Goal: Check status: Verify the current state of an ongoing process or item

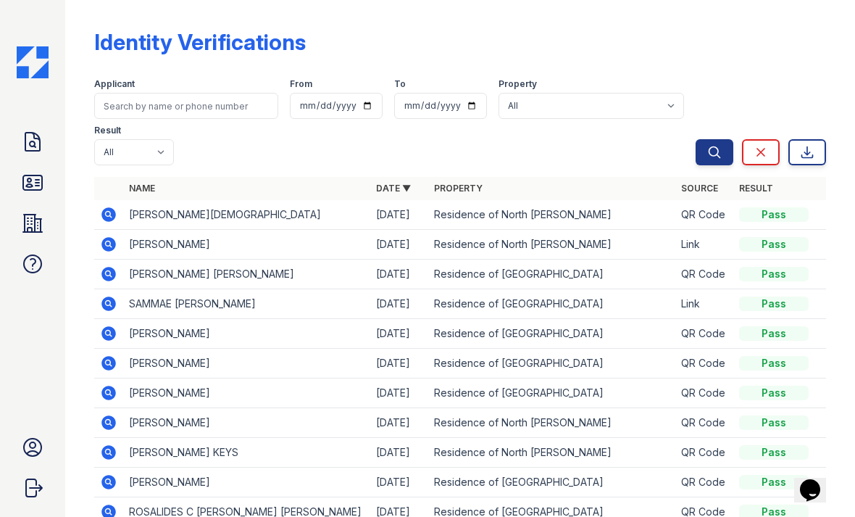
click at [108, 178] on th at bounding box center [108, 188] width 29 height 23
click at [38, 137] on icon at bounding box center [32, 141] width 23 height 23
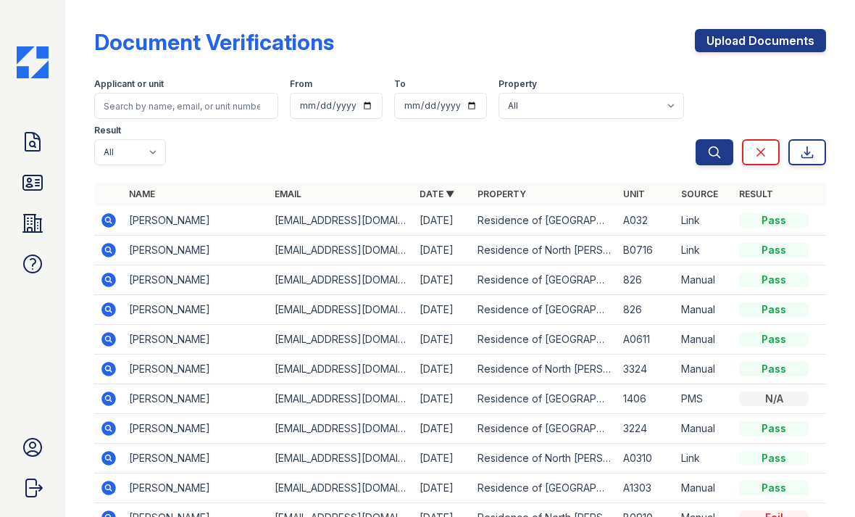
click at [109, 345] on icon at bounding box center [108, 339] width 14 height 14
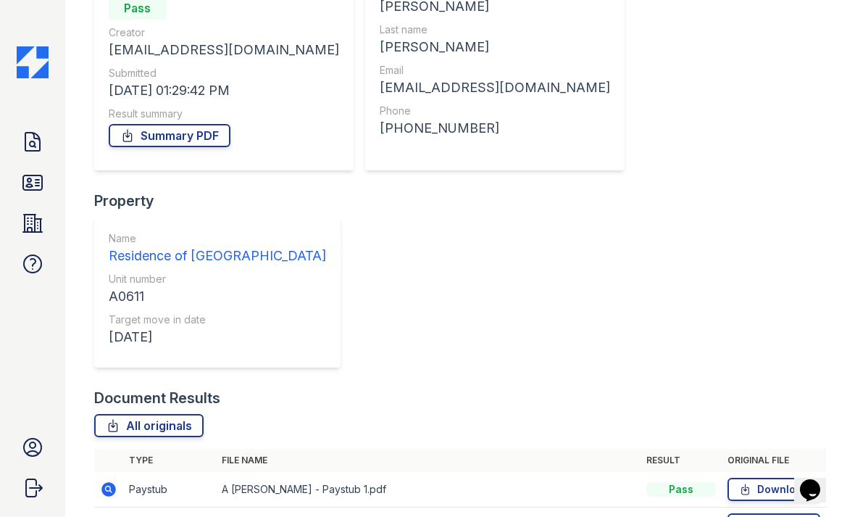
scroll to position [165, 0]
click at [115, 483] on icon at bounding box center [108, 490] width 14 height 14
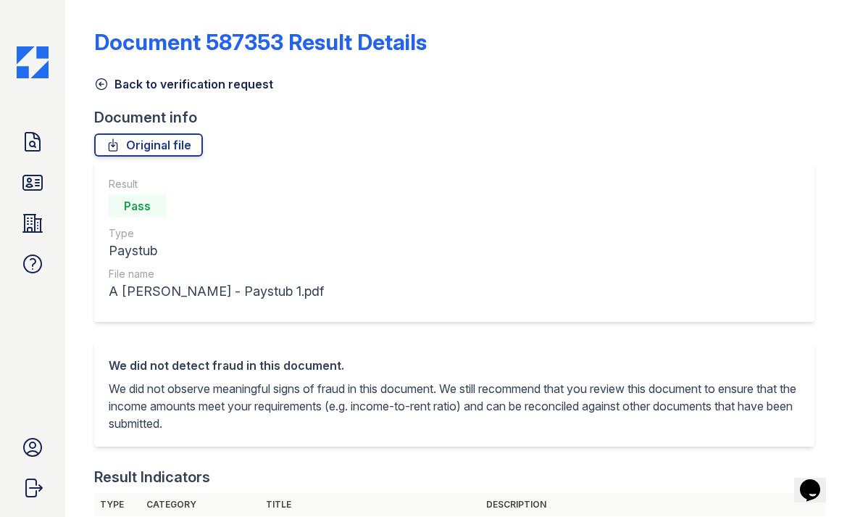
click at [103, 88] on icon at bounding box center [101, 84] width 14 height 14
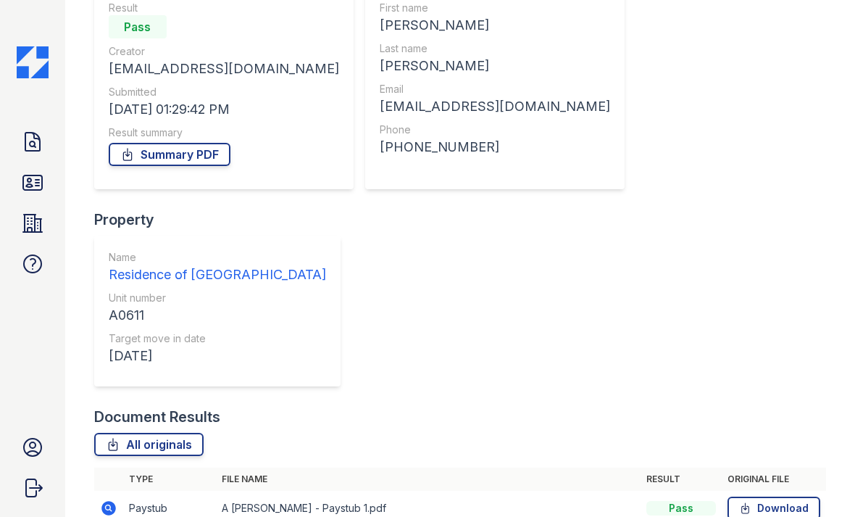
scroll to position [148, 0]
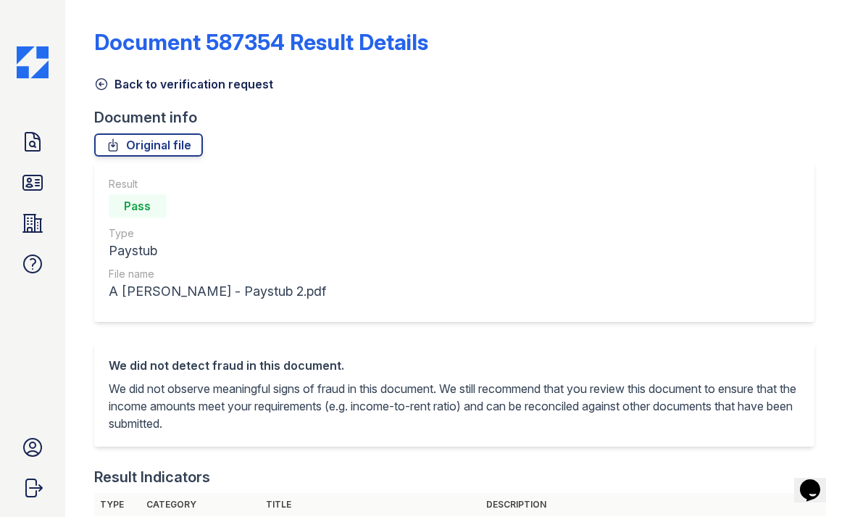
click at [105, 86] on icon at bounding box center [101, 84] width 14 height 14
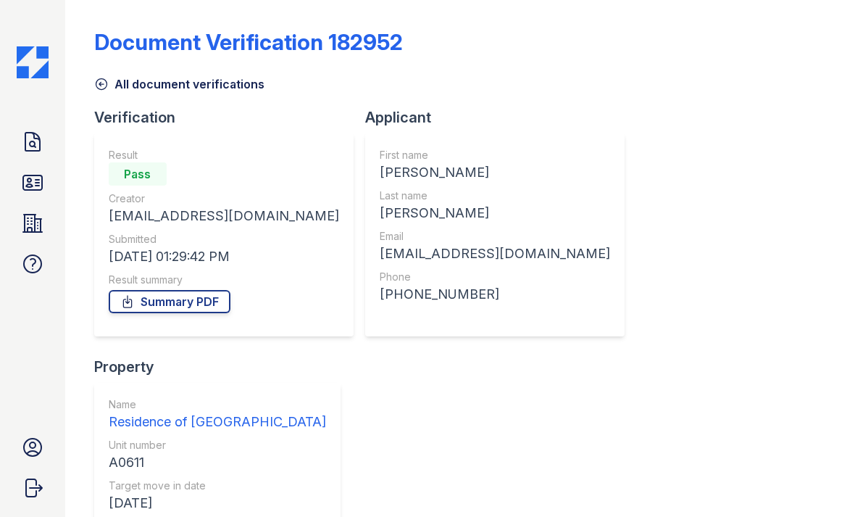
click at [30, 151] on icon at bounding box center [32, 142] width 14 height 18
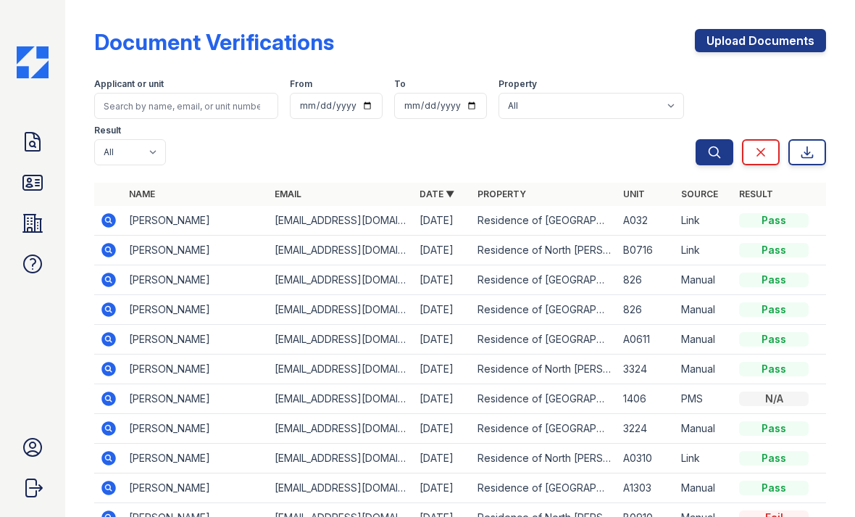
click at [105, 227] on icon at bounding box center [108, 220] width 17 height 17
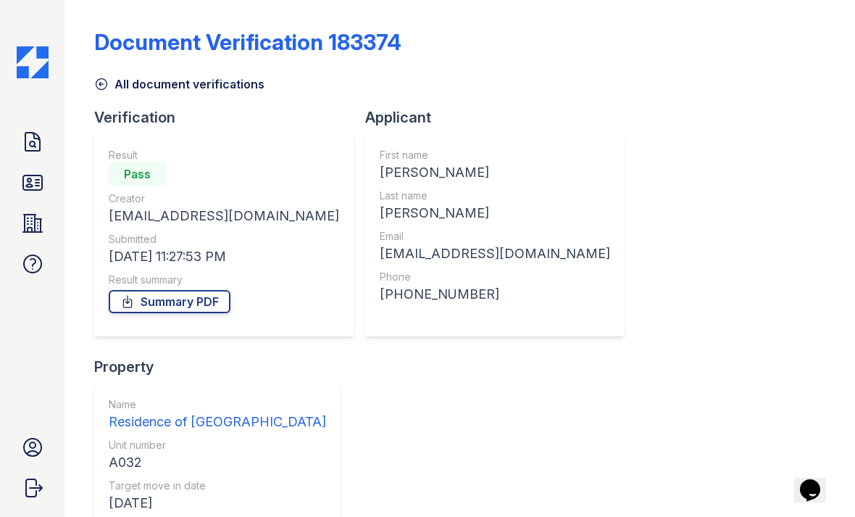
scroll to position [-1, 0]
click at [37, 183] on icon at bounding box center [32, 182] width 19 height 14
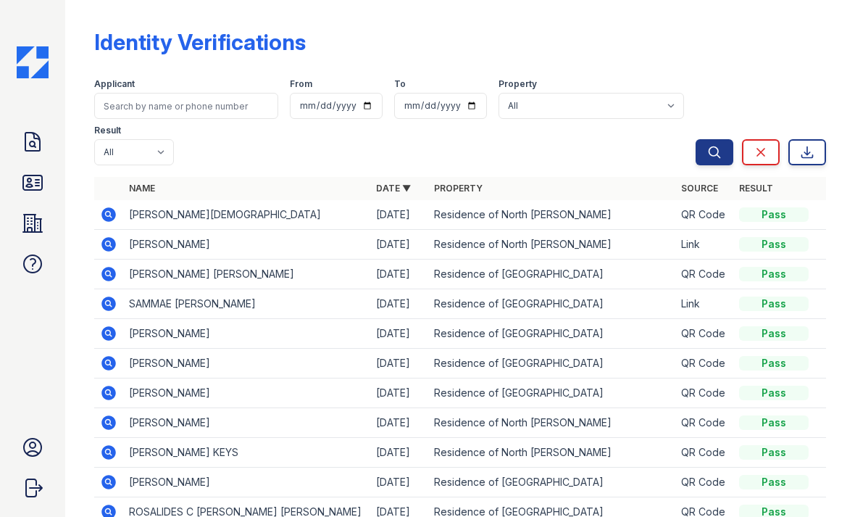
click at [37, 180] on icon at bounding box center [32, 182] width 19 height 14
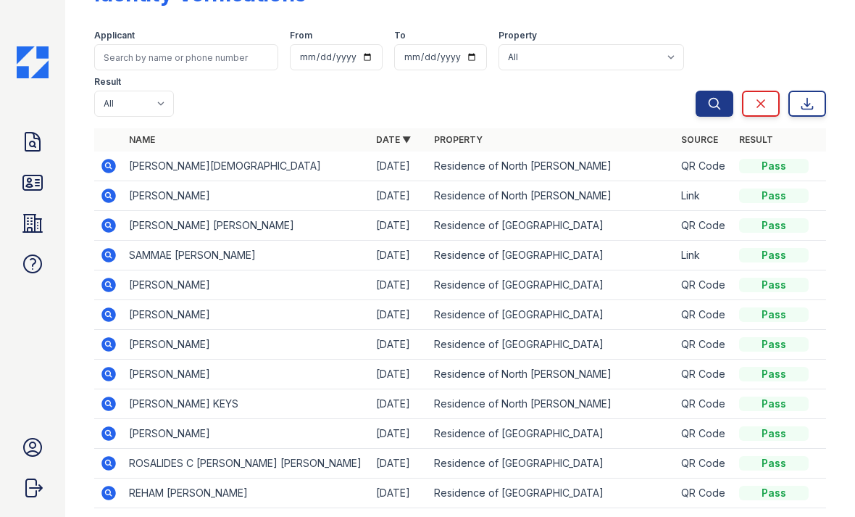
scroll to position [48, 0]
click at [108, 320] on icon at bounding box center [108, 315] width 14 height 14
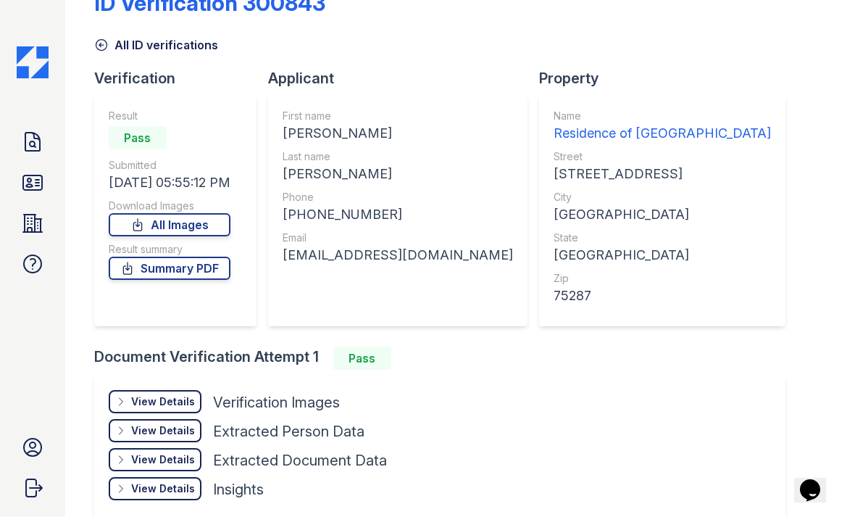
scroll to position [36, 0]
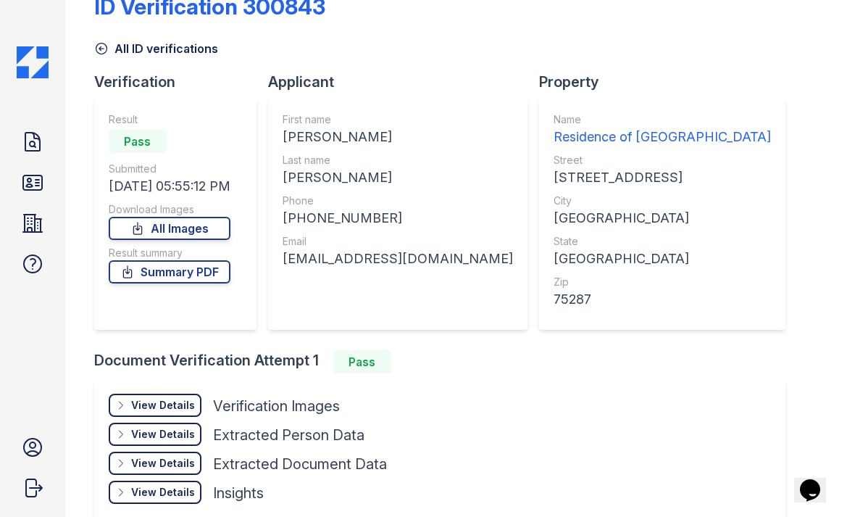
click at [29, 146] on icon at bounding box center [32, 141] width 23 height 23
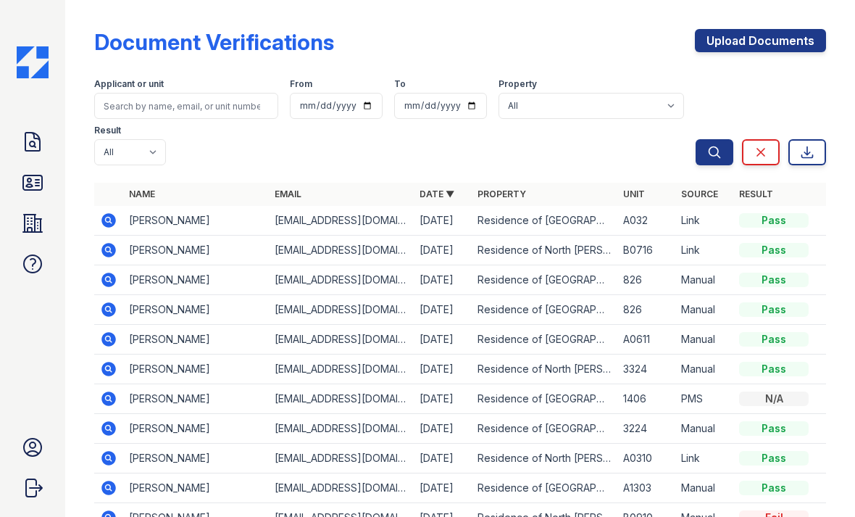
click at [110, 222] on icon at bounding box center [108, 220] width 17 height 17
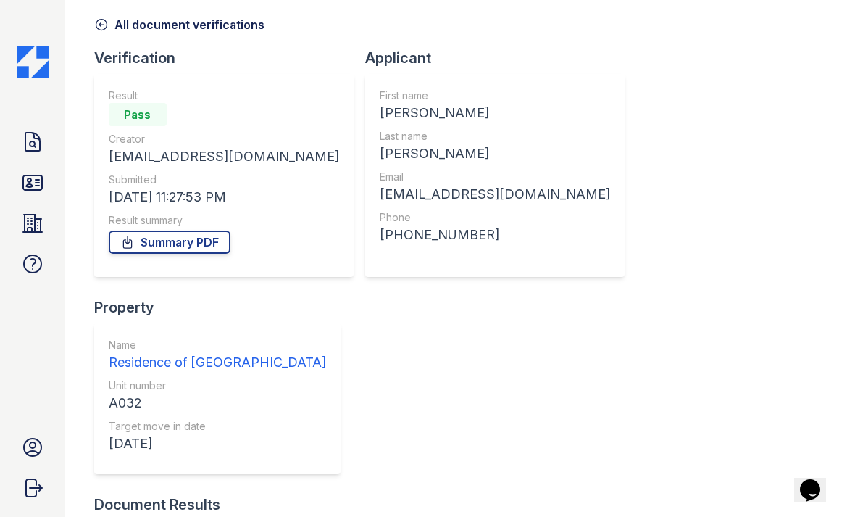
scroll to position [59, 0]
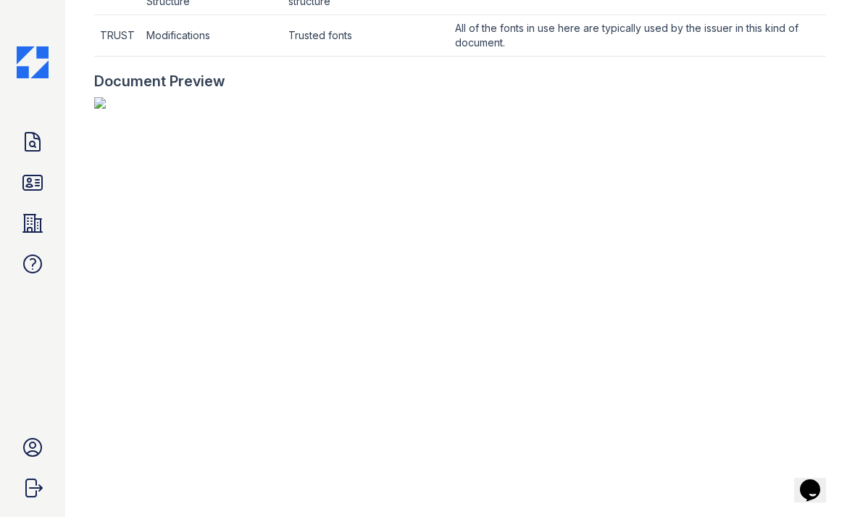
scroll to position [605, 0]
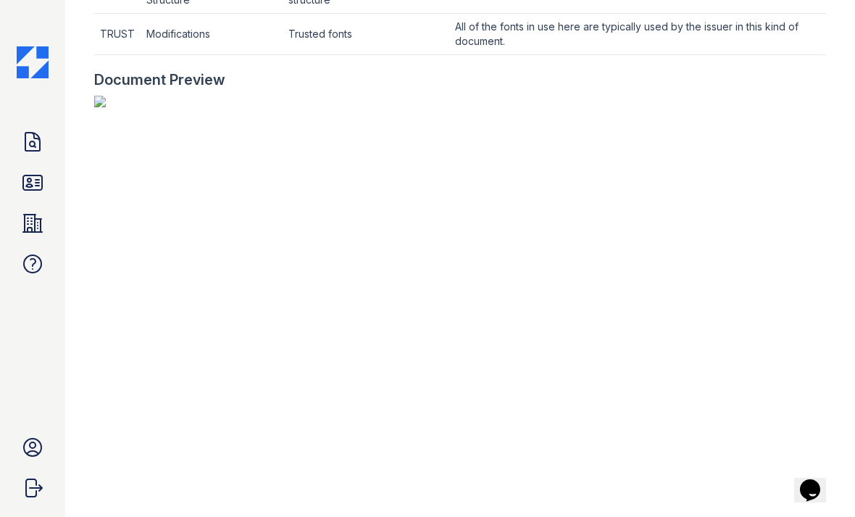
click at [32, 220] on icon at bounding box center [32, 223] width 23 height 23
